Goal: Task Accomplishment & Management: Use online tool/utility

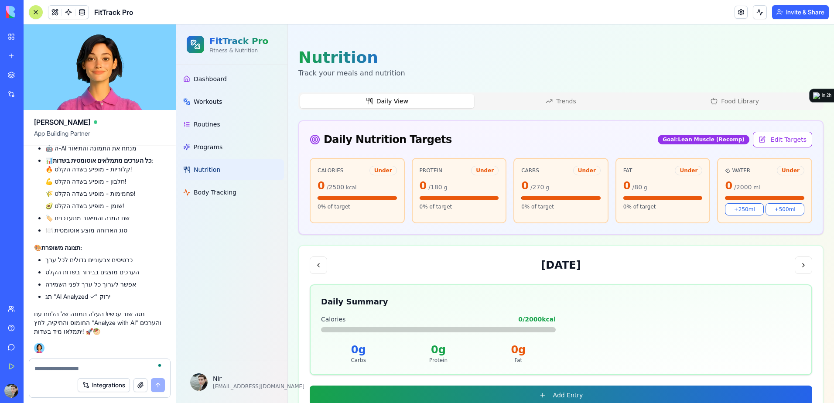
click at [36, 13] on div at bounding box center [35, 12] width 7 height 7
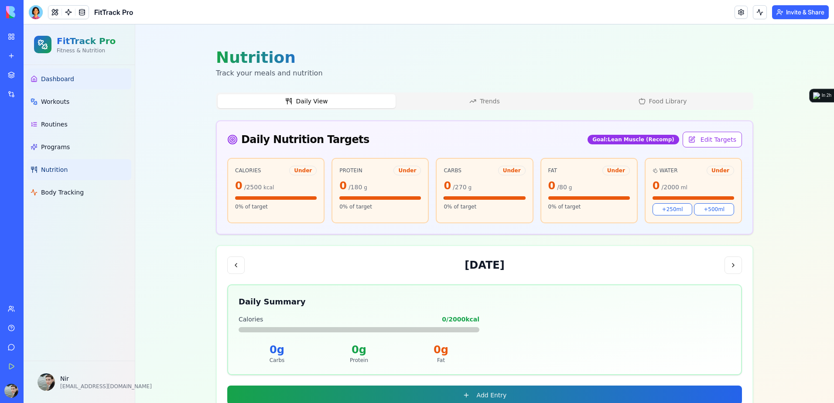
click at [73, 70] on link "Dashboard" at bounding box center [79, 78] width 104 height 21
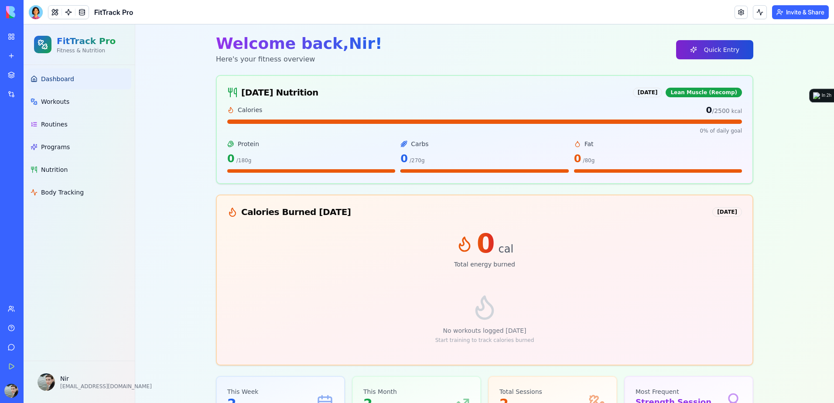
click at [703, 54] on button "Quick Entry" at bounding box center [714, 49] width 77 height 19
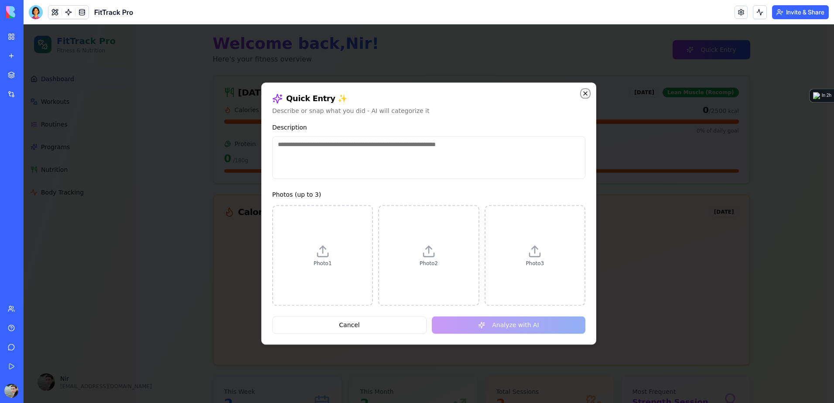
click at [586, 93] on icon "button" at bounding box center [585, 93] width 3 height 3
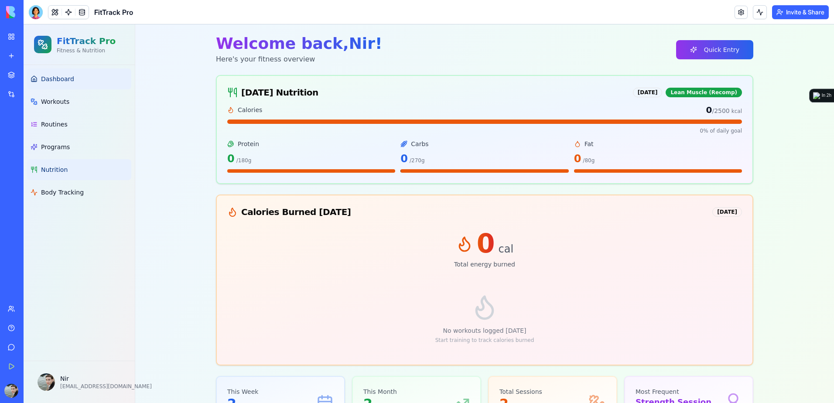
click at [70, 167] on link "Nutrition" at bounding box center [79, 169] width 104 height 21
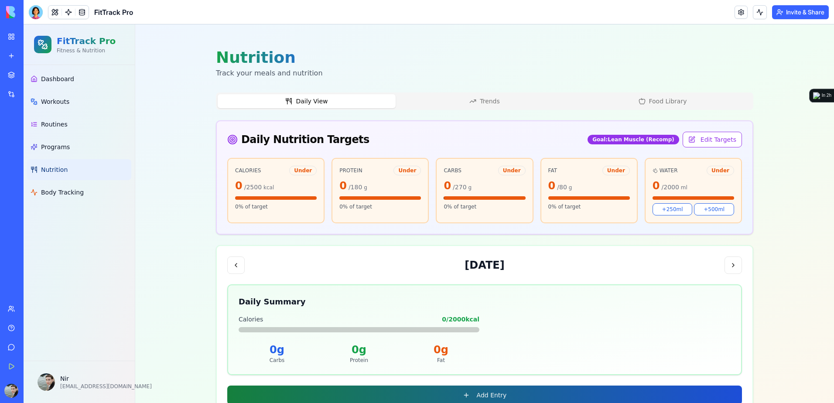
click at [598, 400] on button "Add Entry" at bounding box center [484, 395] width 515 height 19
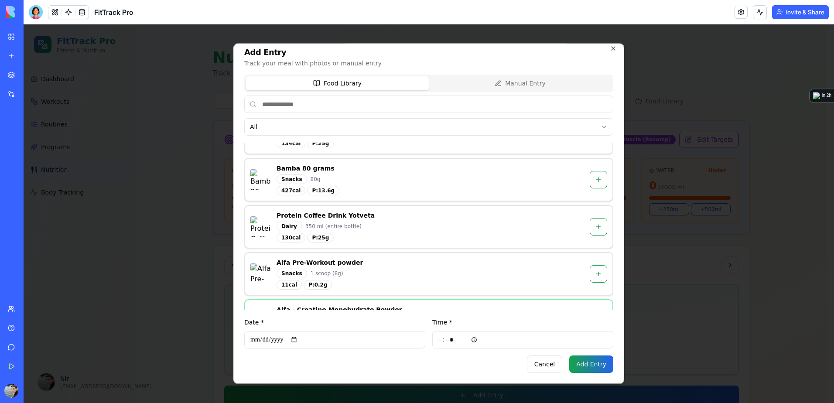
scroll to position [731, 0]
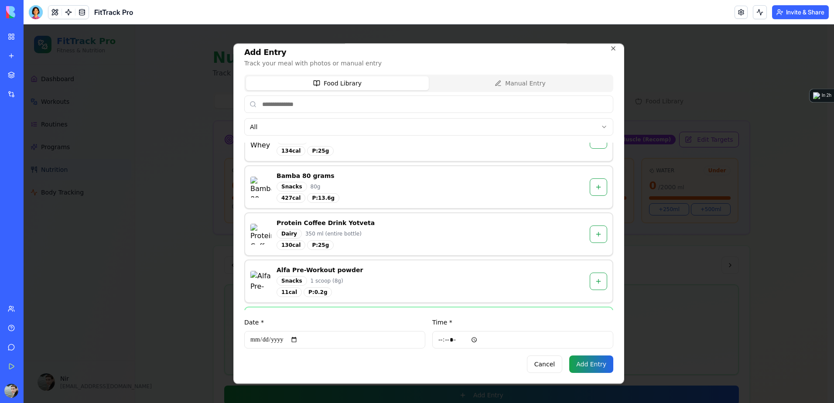
click at [399, 229] on div "Dairy 350 ml (entire bottle)" at bounding box center [431, 234] width 308 height 10
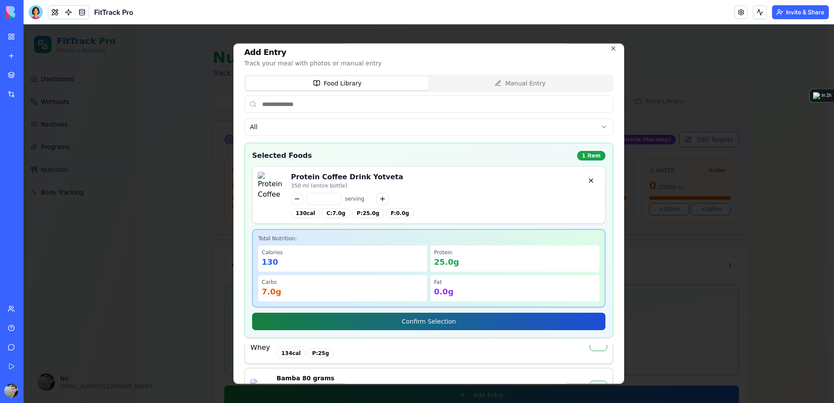
click at [433, 325] on button "Confirm Selection" at bounding box center [428, 321] width 353 height 17
click at [443, 322] on button "Confirm Selection" at bounding box center [428, 321] width 353 height 17
click at [413, 321] on button "Confirm Selection" at bounding box center [428, 321] width 353 height 17
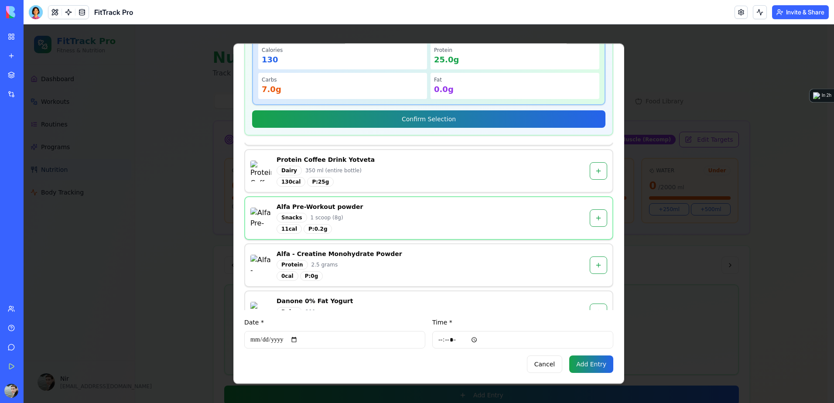
scroll to position [818, 0]
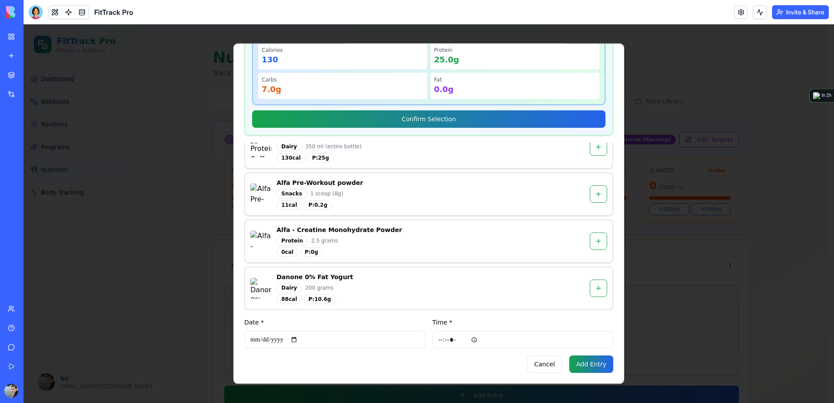
click at [583, 362] on button "Add Entry" at bounding box center [591, 363] width 44 height 17
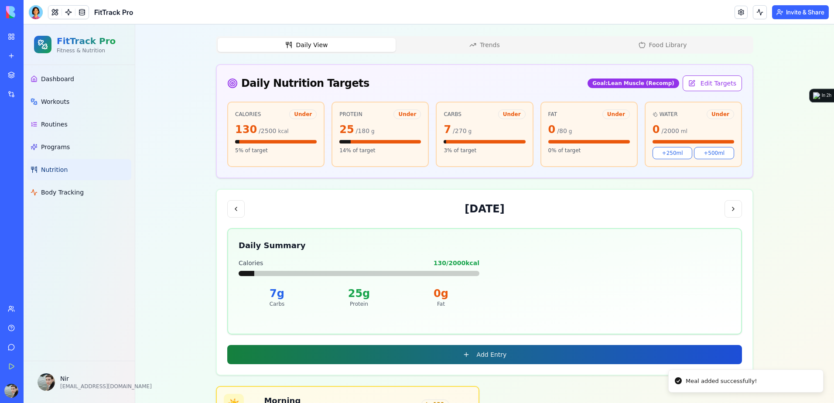
scroll to position [182, 0]
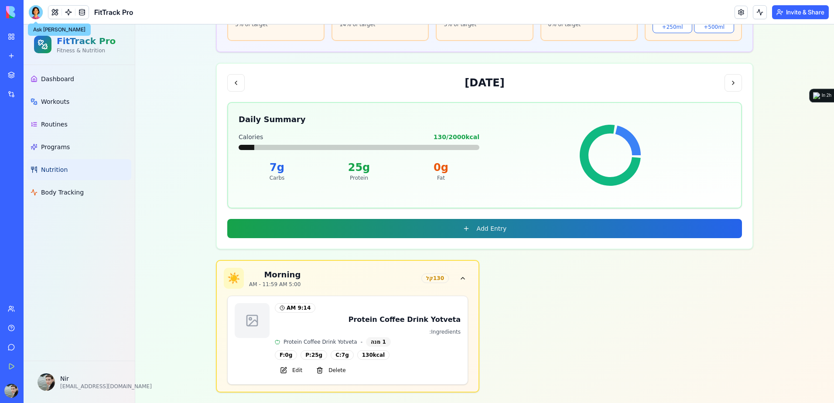
click at [34, 16] on div at bounding box center [36, 12] width 14 height 14
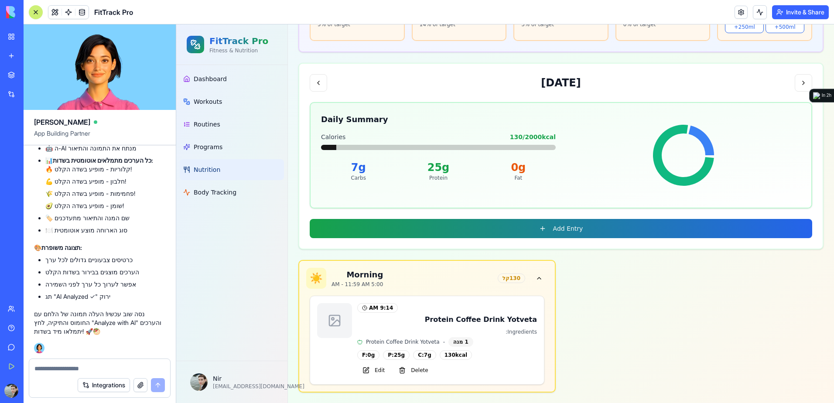
scroll to position [0, 0]
click at [140, 367] on textarea at bounding box center [99, 368] width 130 height 9
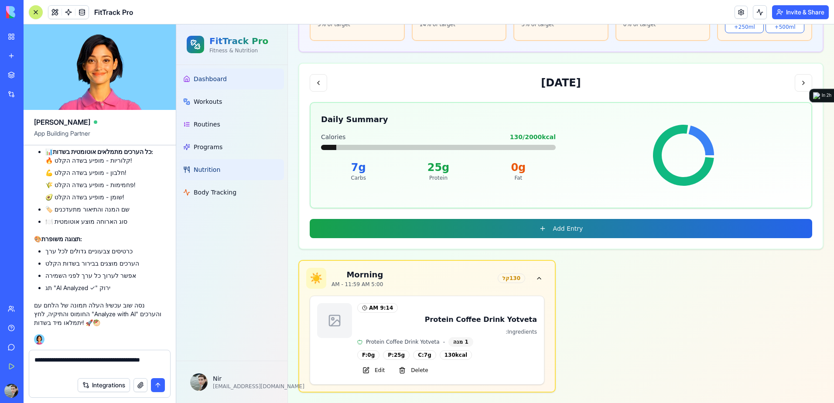
click at [213, 80] on span "Dashboard" at bounding box center [210, 79] width 33 height 9
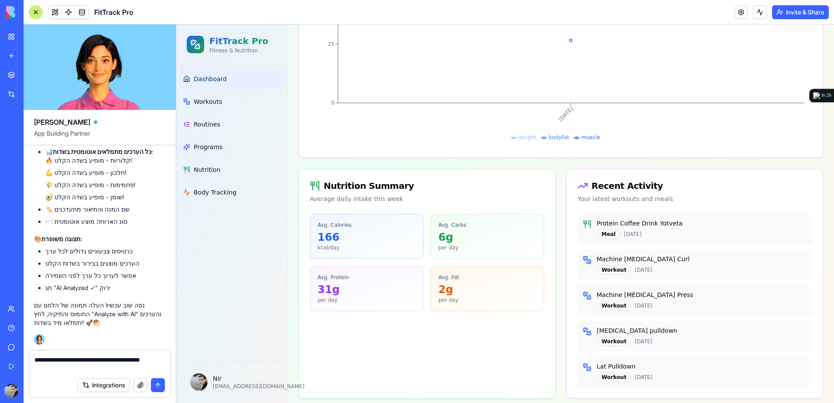
scroll to position [777, 0]
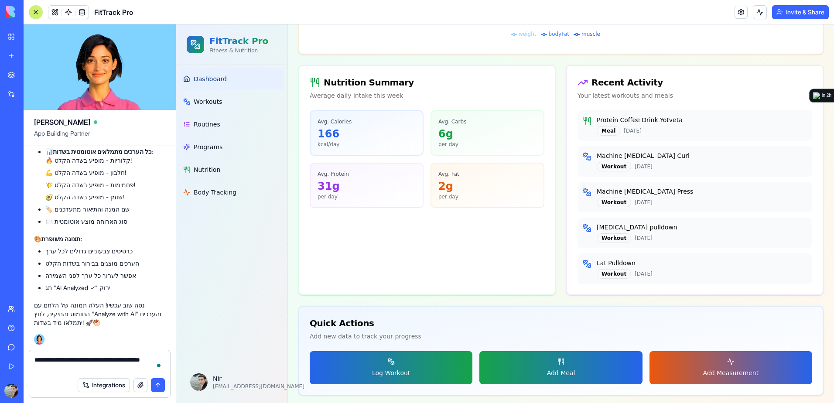
drag, startPoint x: 96, startPoint y: 368, endPoint x: 106, endPoint y: 360, distance: 12.5
click at [106, 360] on textarea "**********" at bounding box center [99, 363] width 130 height 17
type textarea "**********"
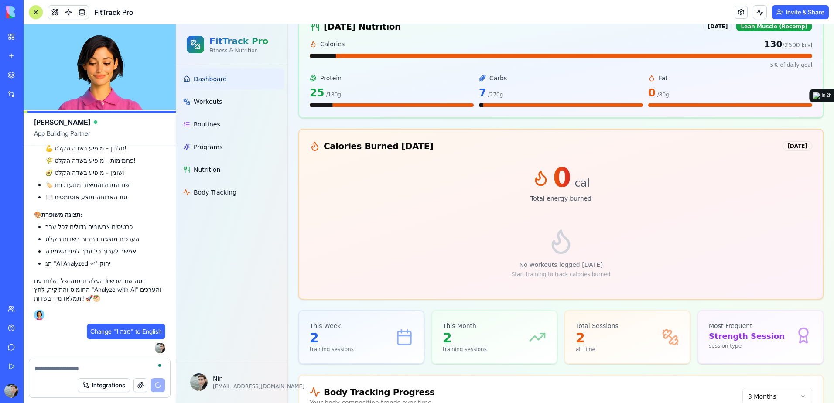
scroll to position [87, 0]
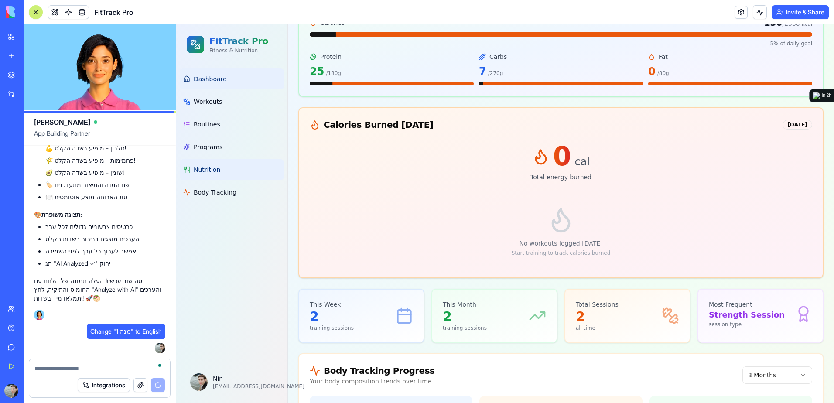
click at [210, 173] on span "Nutrition" at bounding box center [207, 169] width 27 height 9
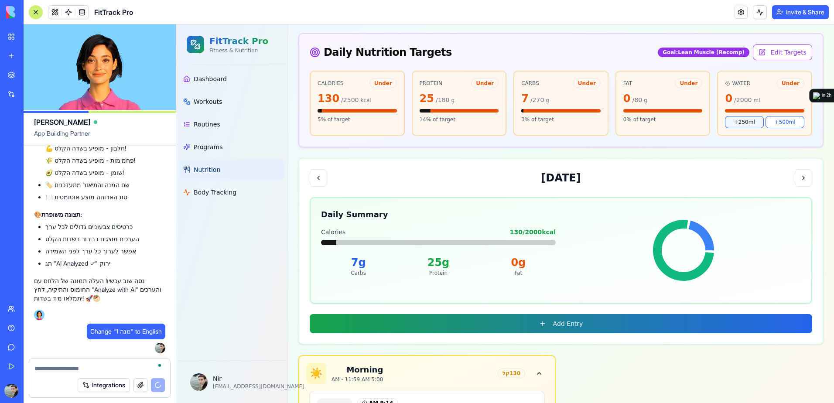
click at [732, 125] on button "+250ml" at bounding box center [744, 122] width 39 height 12
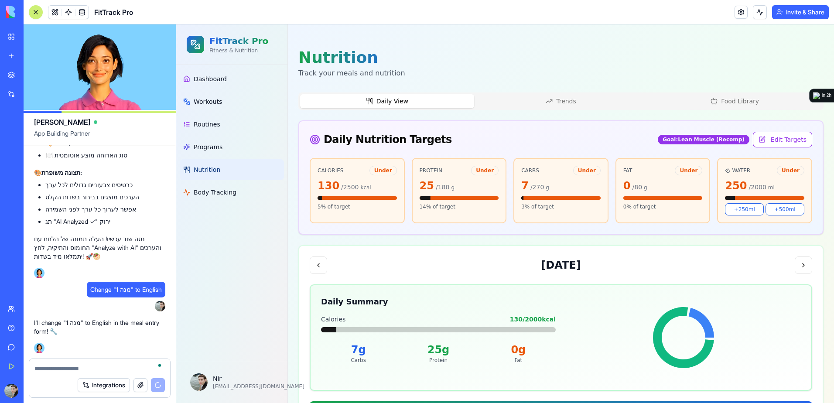
scroll to position [20244, 0]
